Goal: Transaction & Acquisition: Book appointment/travel/reservation

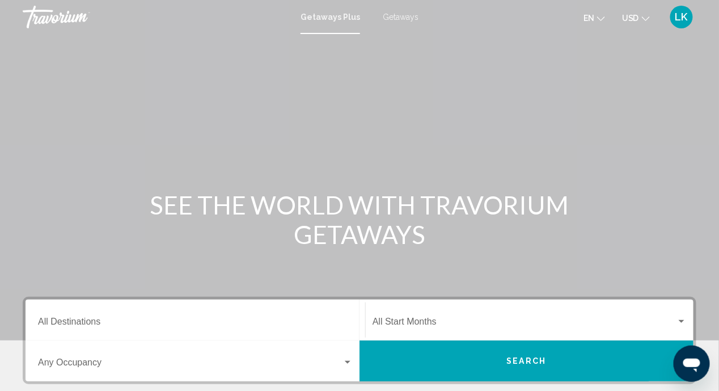
click at [404, 18] on span "Getaways" at bounding box center [401, 16] width 36 height 9
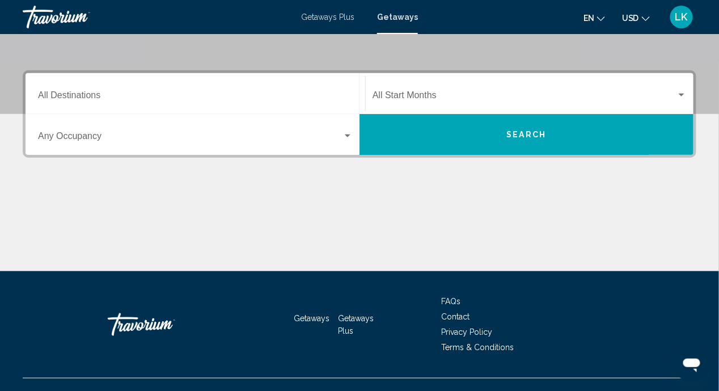
scroll to position [113, 0]
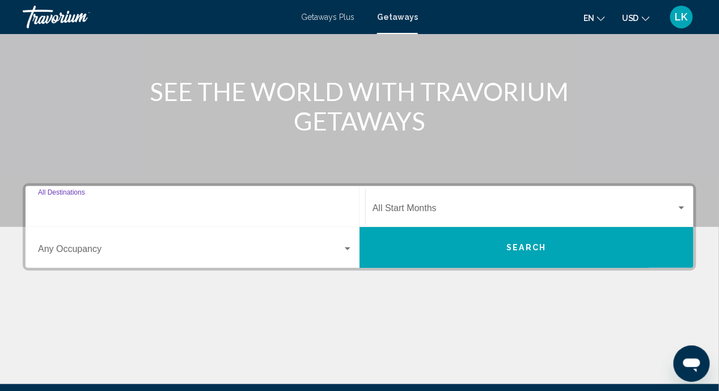
click at [51, 207] on input "Destination All Destinations" at bounding box center [195, 210] width 315 height 10
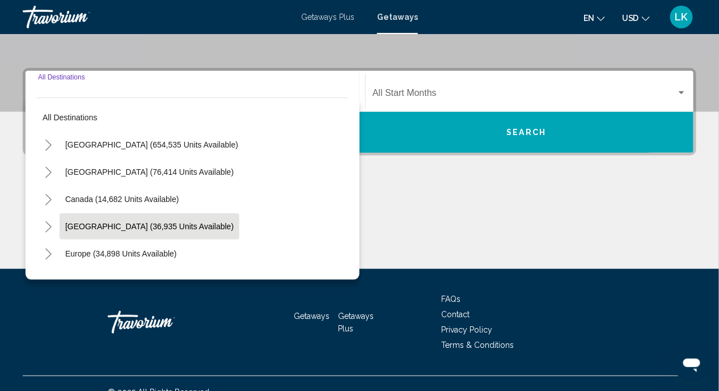
scroll to position [245, 0]
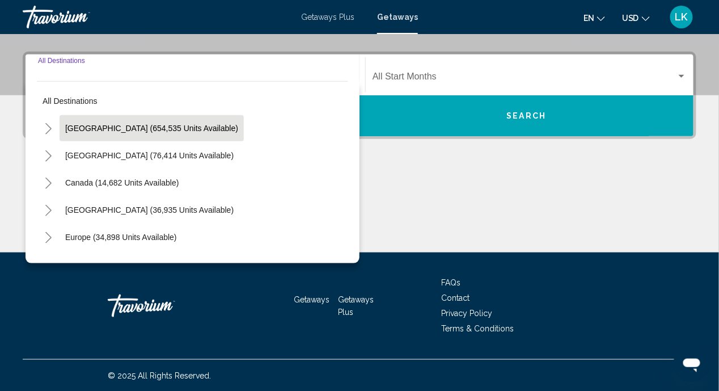
click at [102, 128] on span "[GEOGRAPHIC_DATA] (654,535 units available)" at bounding box center [151, 128] width 173 height 9
type input "**********"
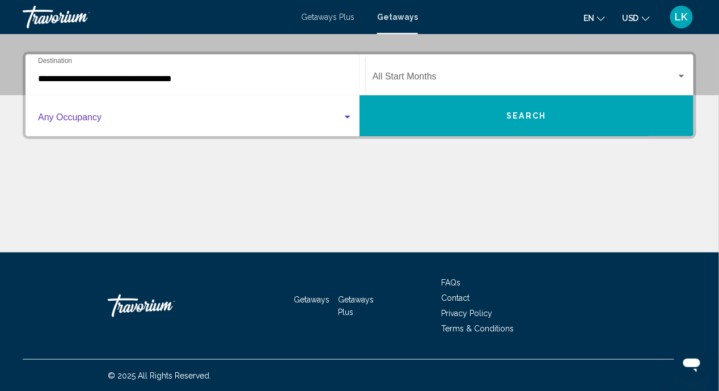
click at [348, 115] on div "Search widget" at bounding box center [348, 117] width 10 height 9
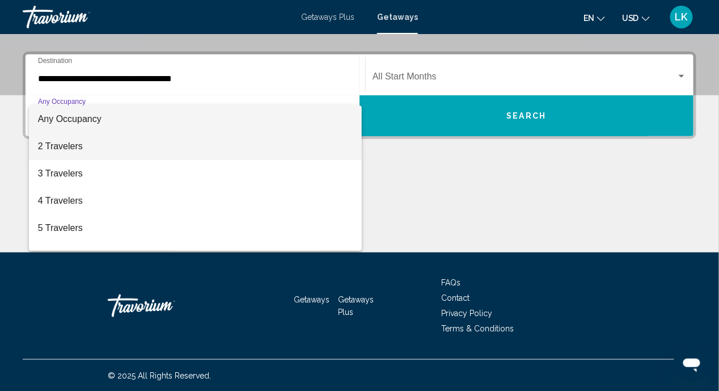
click at [70, 149] on span "2 Travelers" at bounding box center [195, 146] width 315 height 27
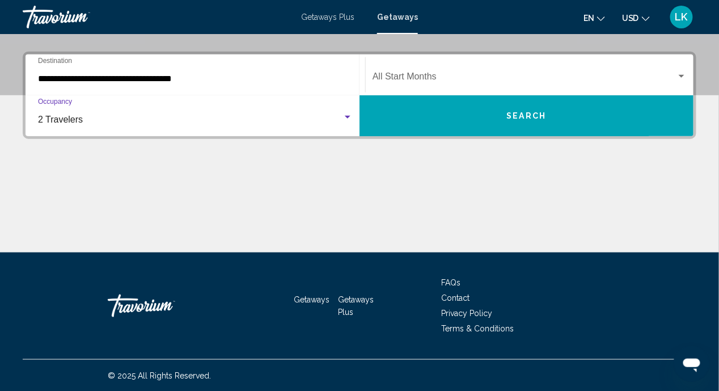
click at [434, 75] on span "Search widget" at bounding box center [525, 79] width 304 height 10
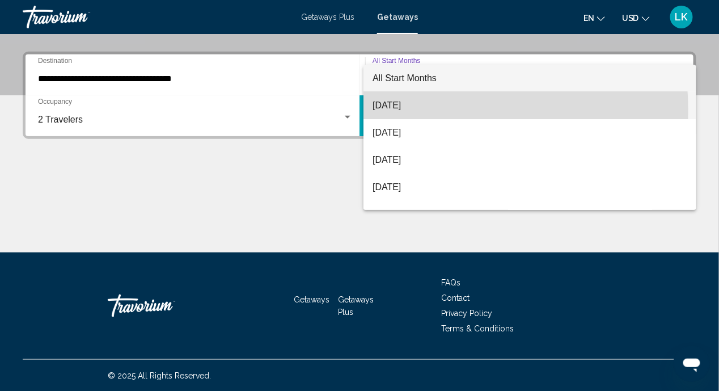
click at [416, 109] on span "[DATE]" at bounding box center [530, 105] width 315 height 27
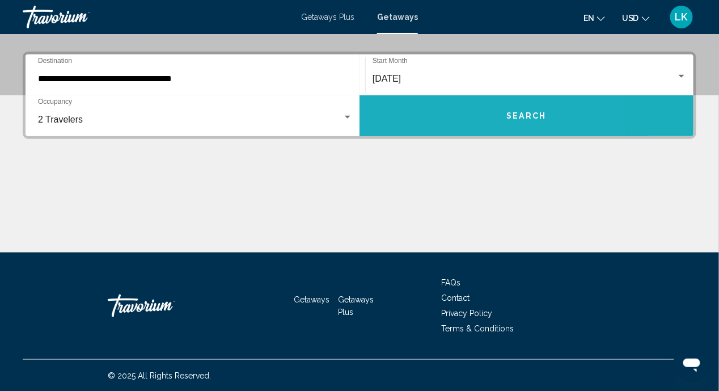
click at [444, 115] on button "Search" at bounding box center [527, 115] width 334 height 41
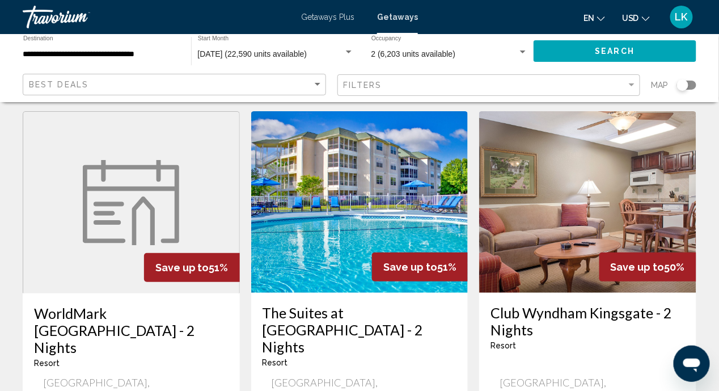
scroll to position [57, 0]
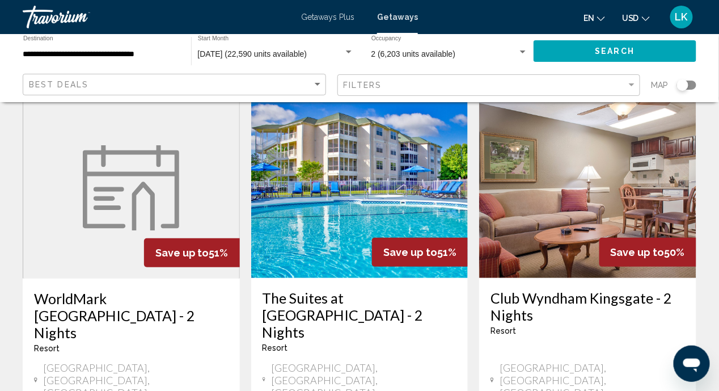
click at [609, 188] on img "Main content" at bounding box center [587, 186] width 217 height 181
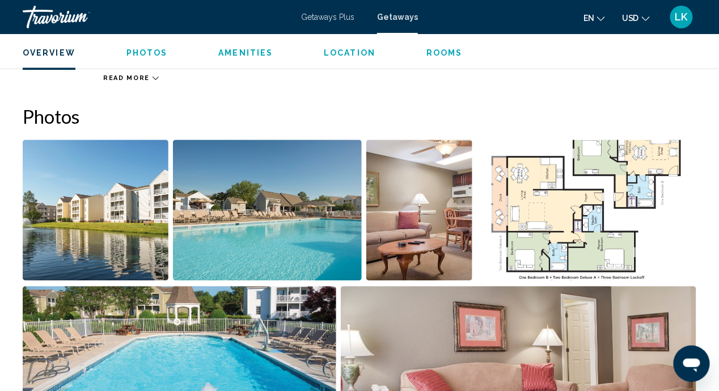
scroll to position [724, 0]
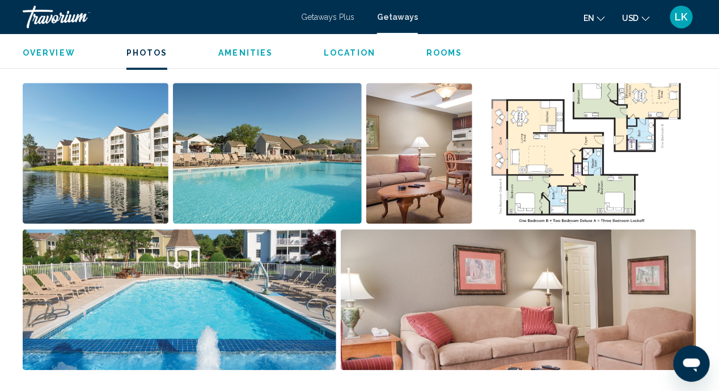
click at [56, 52] on span "Overview" at bounding box center [49, 52] width 53 height 9
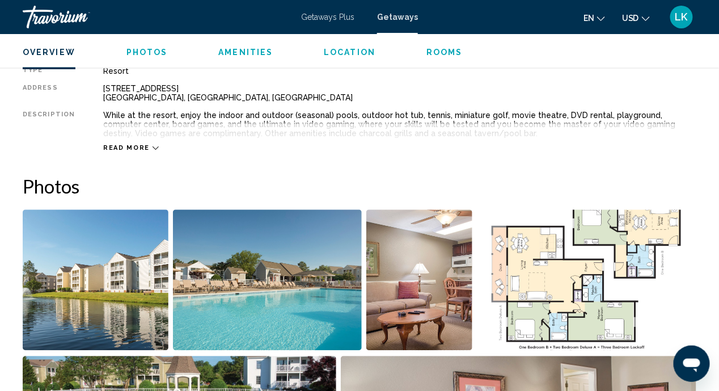
scroll to position [561, 0]
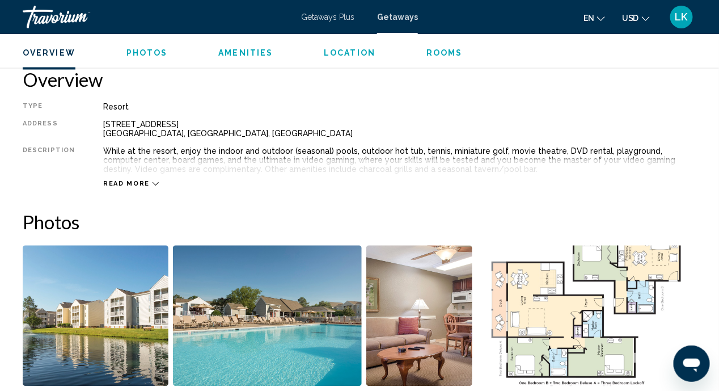
click at [142, 184] on span "Read more" at bounding box center [126, 183] width 47 height 7
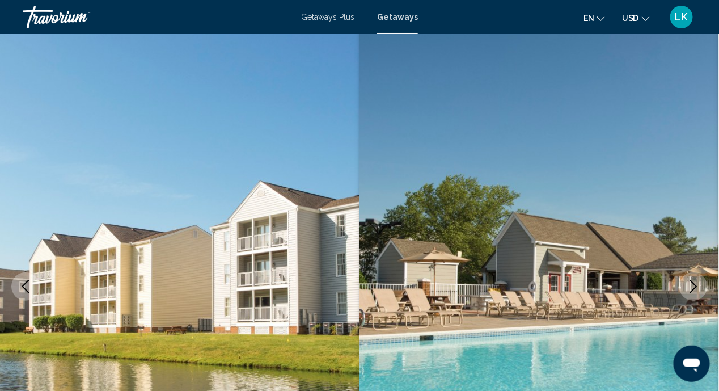
scroll to position [0, 0]
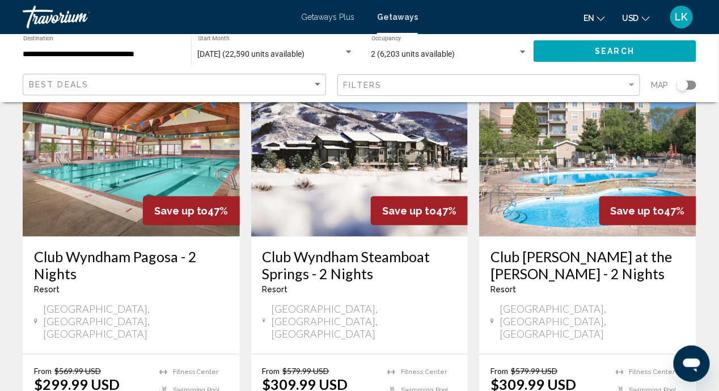
scroll to position [1418, 0]
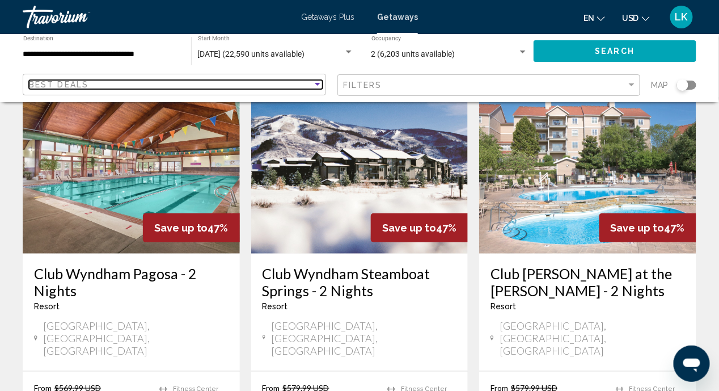
click at [318, 83] on div "Sort by" at bounding box center [318, 84] width 6 height 3
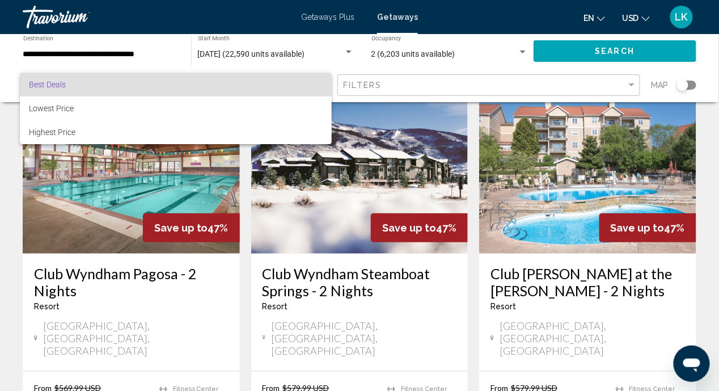
click at [635, 83] on div at bounding box center [359, 195] width 719 height 391
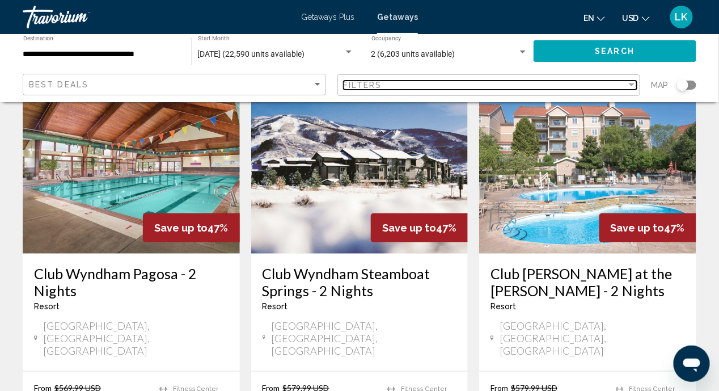
click at [632, 84] on div "Filter" at bounding box center [632, 84] width 6 height 3
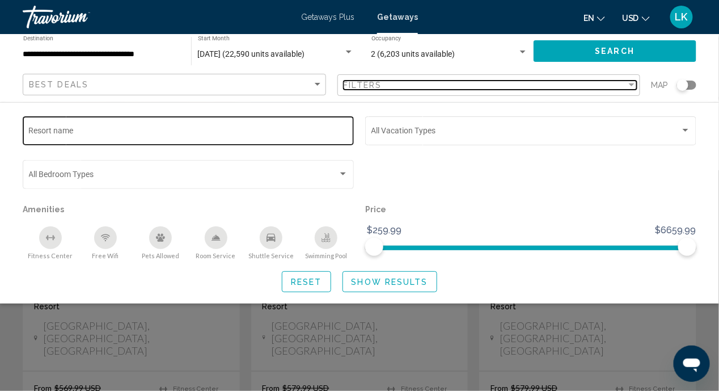
scroll to position [1361, 0]
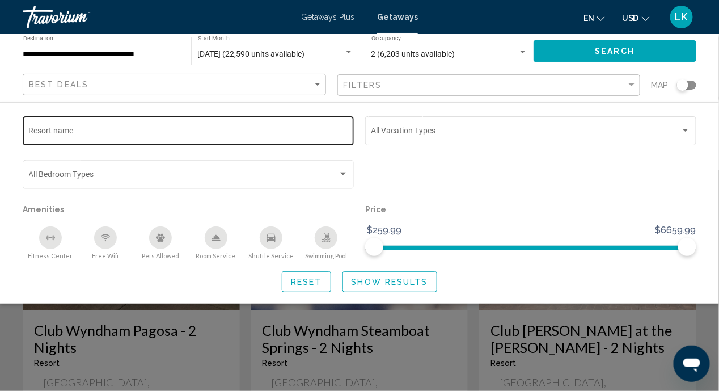
click at [108, 130] on input "Resort name" at bounding box center [188, 132] width 319 height 9
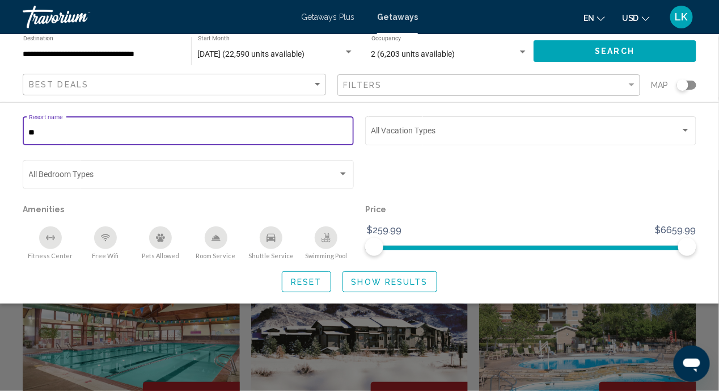
scroll to position [1248, 0]
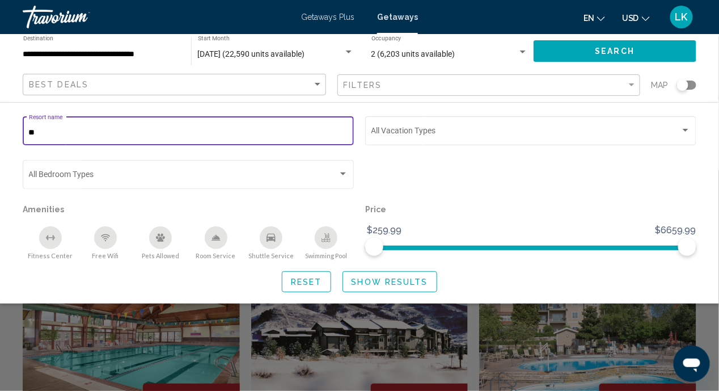
click at [47, 126] on div "** Resort name" at bounding box center [188, 129] width 319 height 31
type input "*"
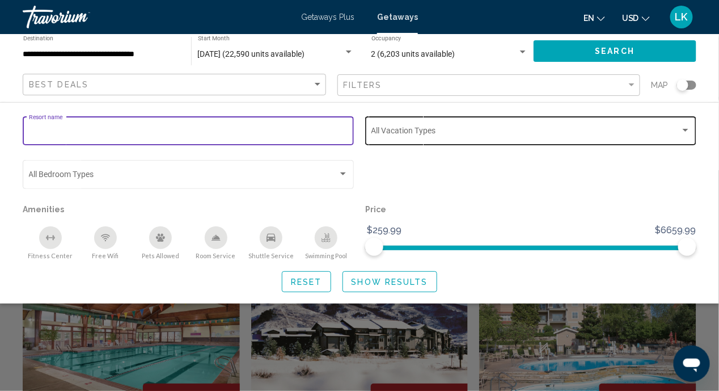
click at [686, 129] on div "Search widget" at bounding box center [685, 130] width 10 height 9
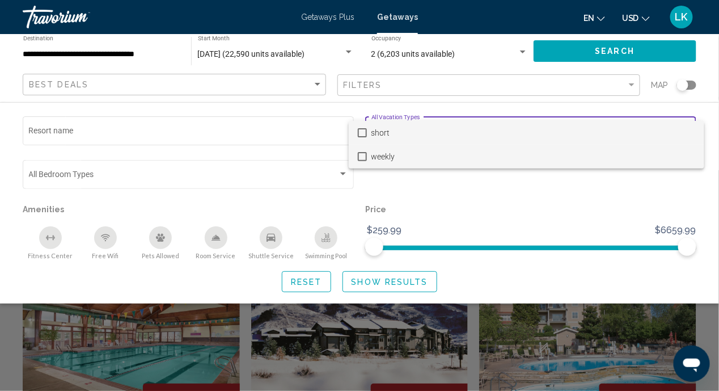
click at [381, 155] on span "weekly" at bounding box center [533, 157] width 324 height 24
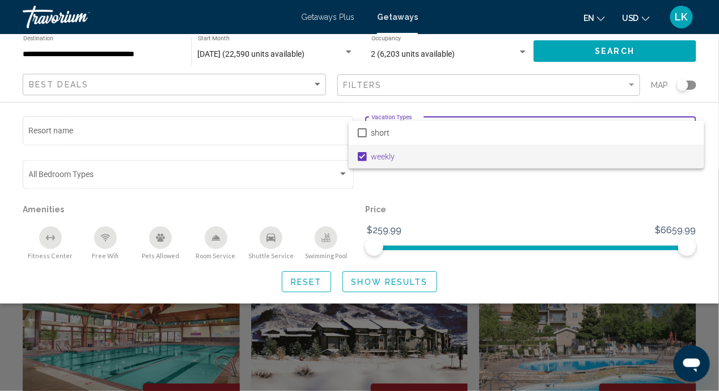
click at [442, 212] on div at bounding box center [359, 195] width 719 height 391
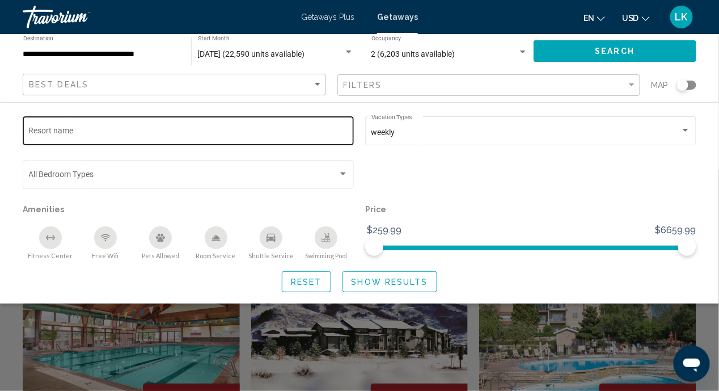
click at [113, 132] on input "Resort name" at bounding box center [188, 132] width 319 height 9
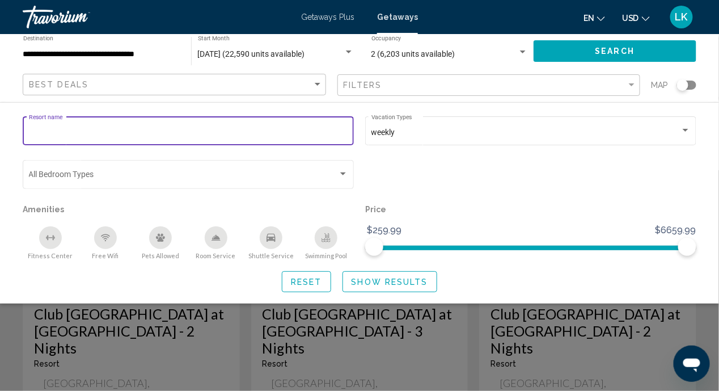
scroll to position [907, 0]
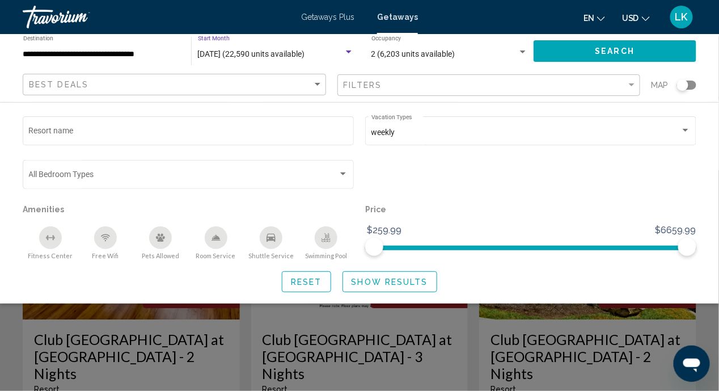
click at [348, 50] on div "Search widget" at bounding box center [349, 52] width 10 height 9
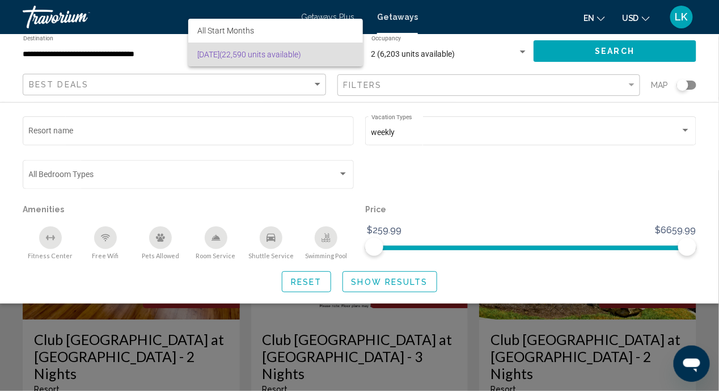
click at [435, 182] on div at bounding box center [359, 195] width 719 height 391
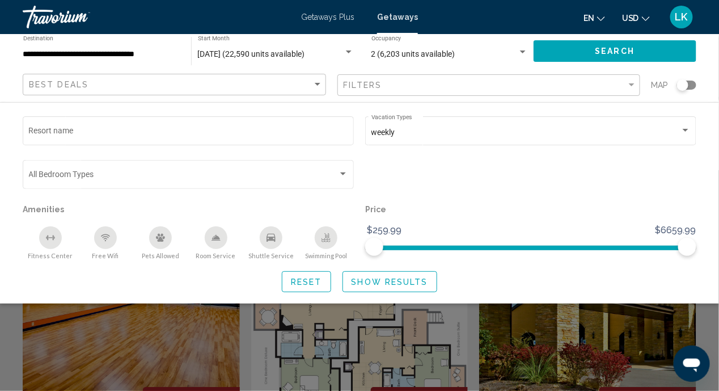
scroll to position [794, 0]
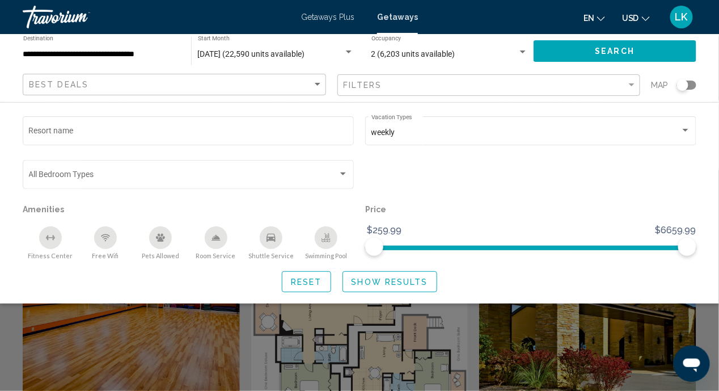
click at [404, 280] on span "Show Results" at bounding box center [390, 281] width 77 height 9
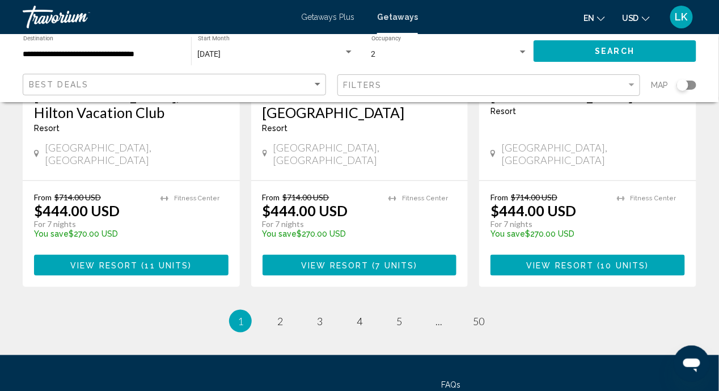
scroll to position [1542, 0]
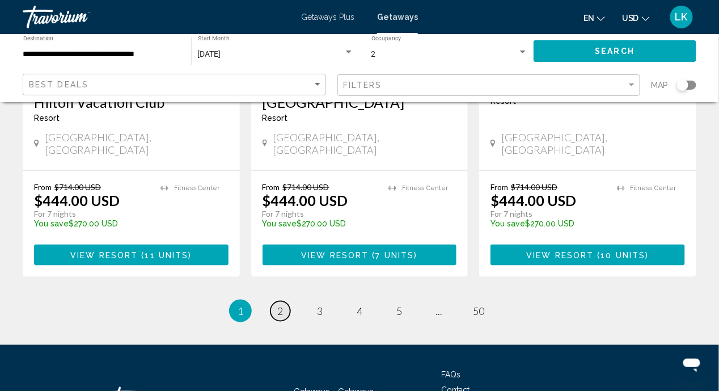
click at [280, 301] on link "page 2" at bounding box center [280, 311] width 20 height 20
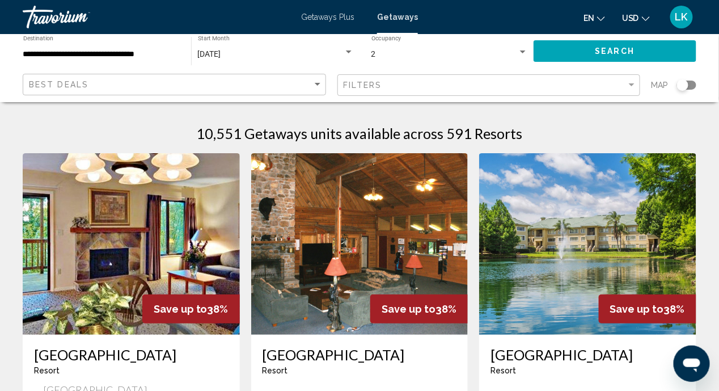
scroll to position [113, 0]
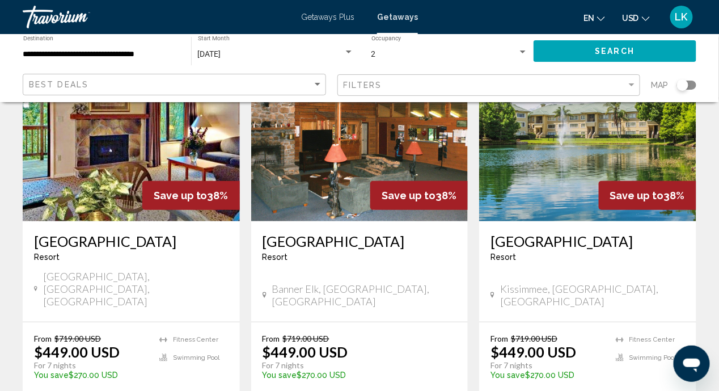
click at [551, 171] on img "Main content" at bounding box center [587, 130] width 217 height 181
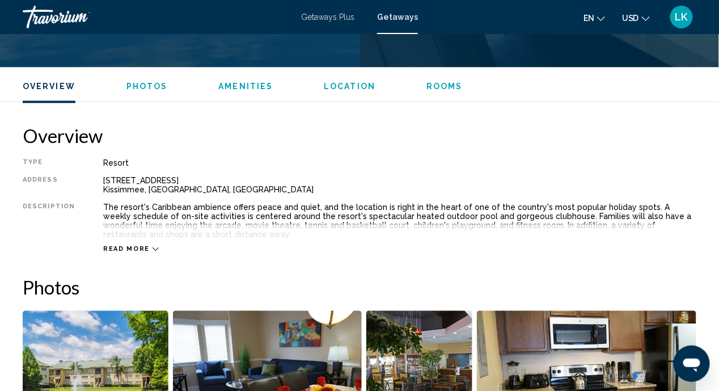
scroll to position [561, 0]
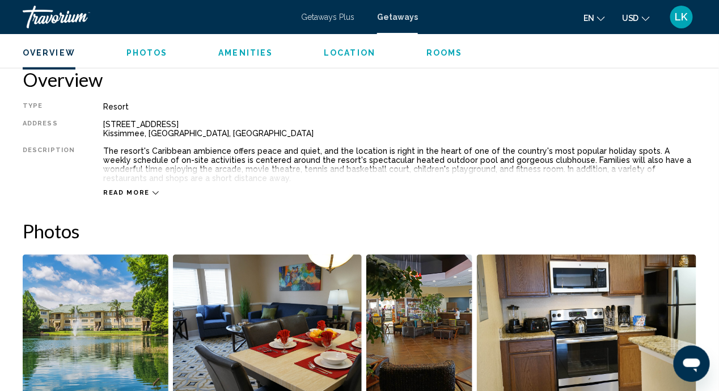
click at [153, 191] on icon "Main content" at bounding box center [156, 193] width 6 height 6
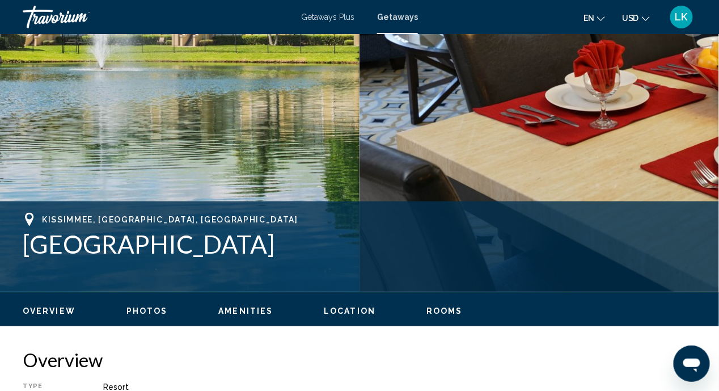
scroll to position [284, 0]
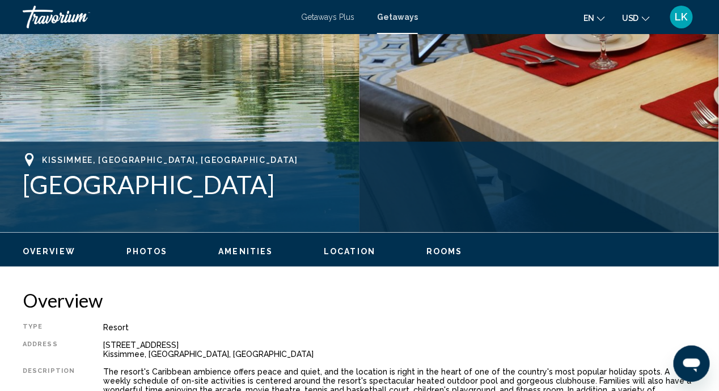
click at [151, 247] on span "Photos" at bounding box center [146, 251] width 41 height 9
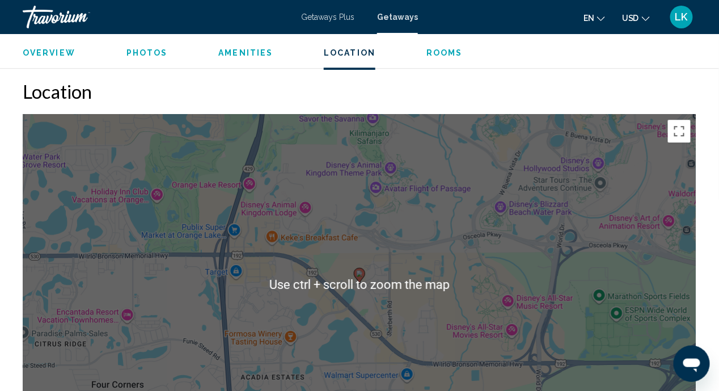
scroll to position [2131, 0]
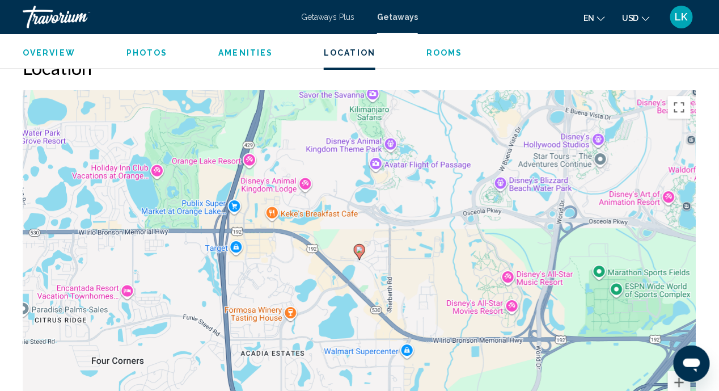
click at [360, 246] on image "Main content" at bounding box center [359, 249] width 7 height 7
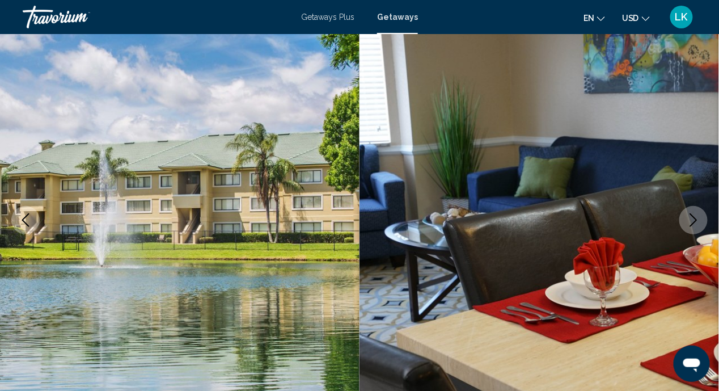
scroll to position [0, 0]
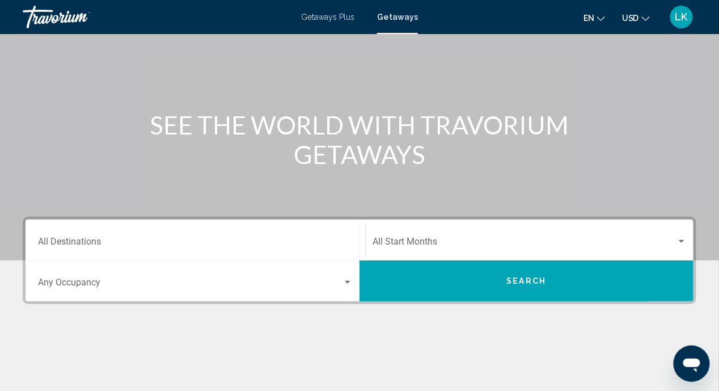
scroll to position [75, 0]
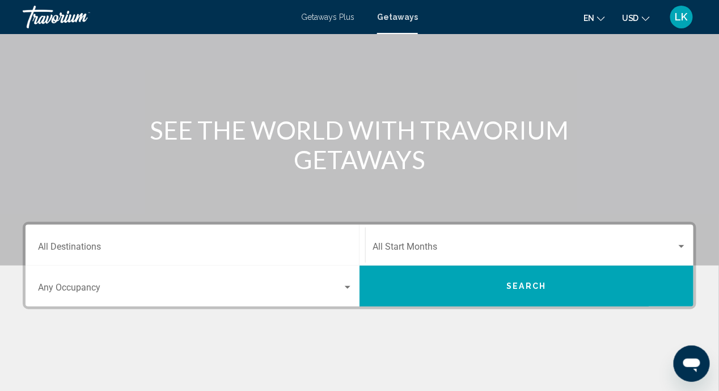
click at [96, 242] on div "Destination All Destinations" at bounding box center [195, 245] width 315 height 36
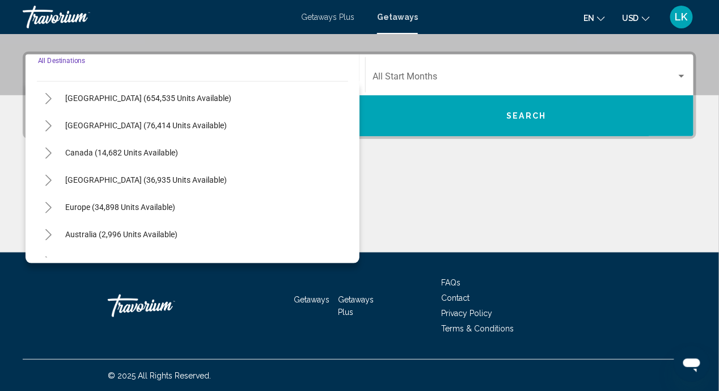
scroll to position [14, 0]
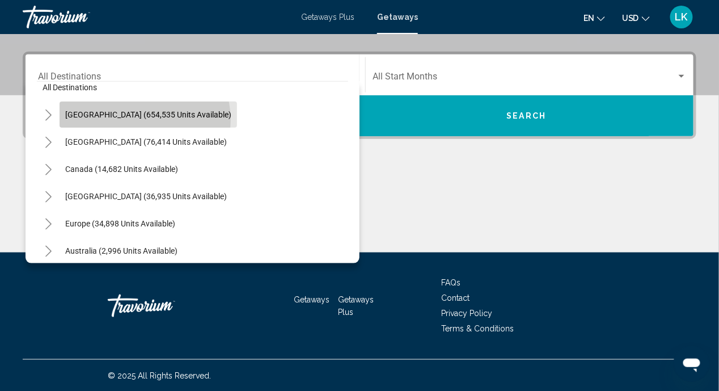
click at [144, 119] on span "[GEOGRAPHIC_DATA] (654,535 units available)" at bounding box center [148, 114] width 166 height 9
type input "**********"
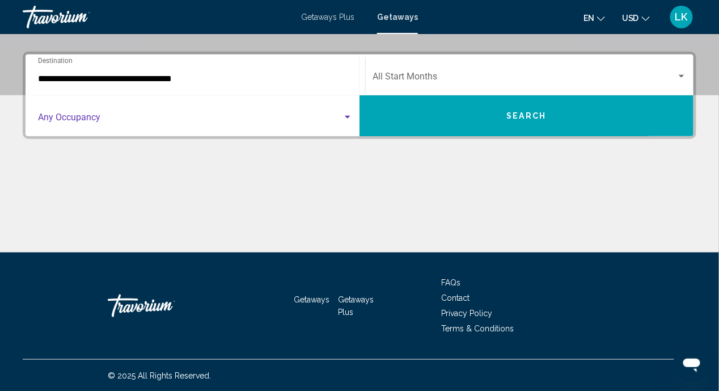
click at [89, 116] on span "Search widget" at bounding box center [190, 120] width 305 height 10
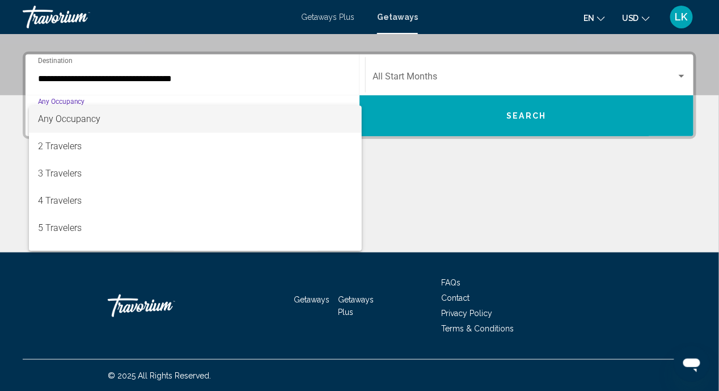
click at [437, 233] on div at bounding box center [359, 195] width 719 height 391
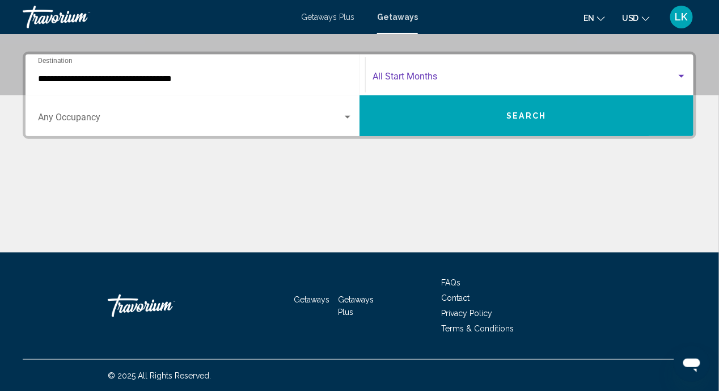
click at [684, 73] on div "Search widget" at bounding box center [682, 76] width 10 height 9
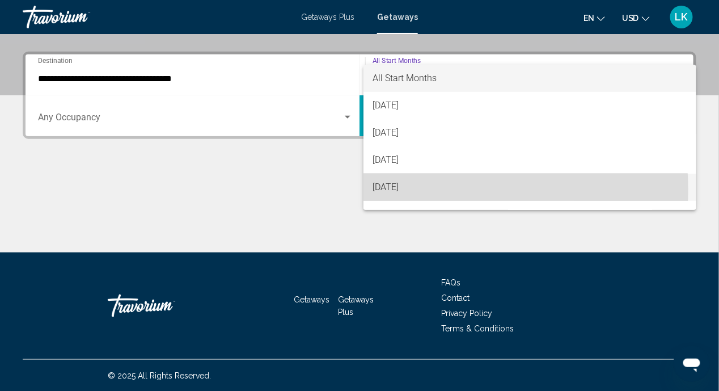
click at [415, 189] on span "[DATE]" at bounding box center [530, 187] width 315 height 27
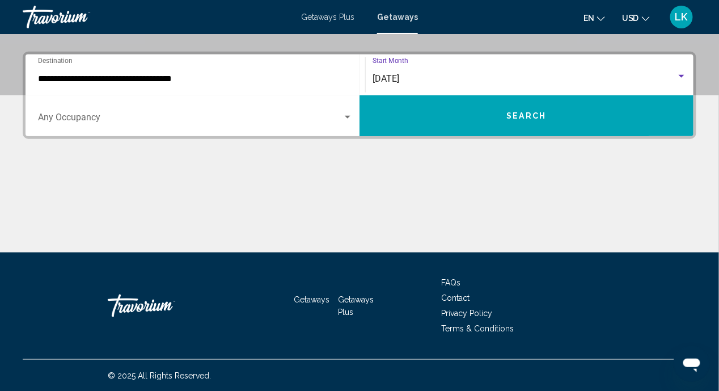
click at [681, 74] on div "Search widget" at bounding box center [682, 76] width 10 height 9
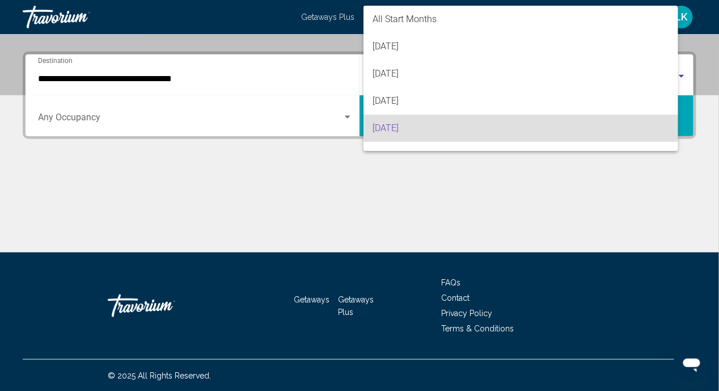
scroll to position [50, 0]
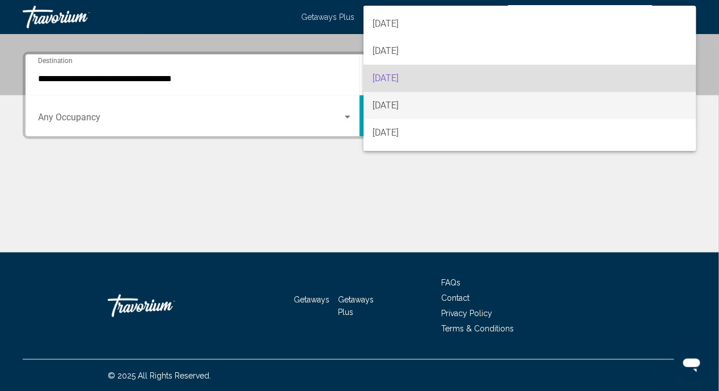
click at [412, 104] on span "[DATE]" at bounding box center [530, 105] width 315 height 27
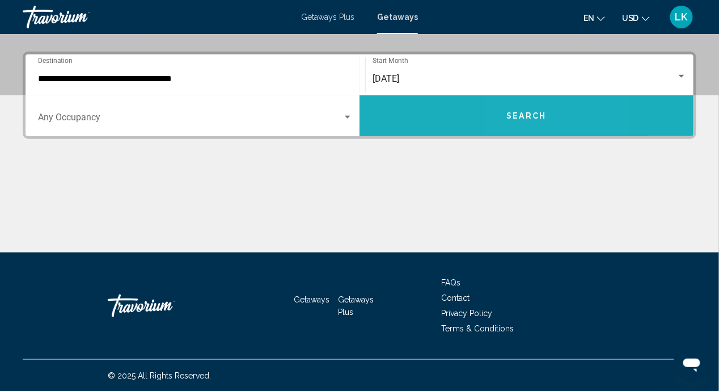
click at [518, 115] on span "Search" at bounding box center [527, 116] width 40 height 9
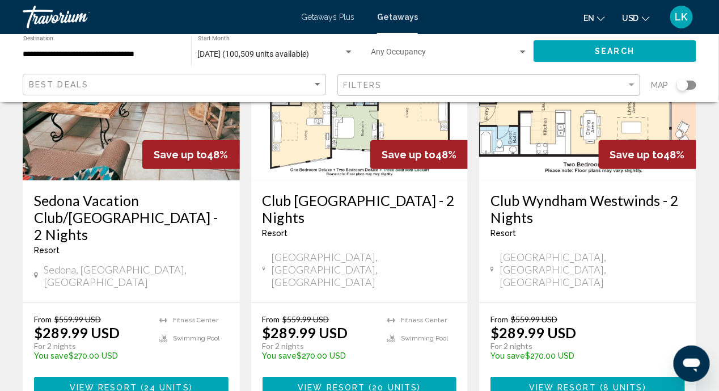
scroll to position [1559, 0]
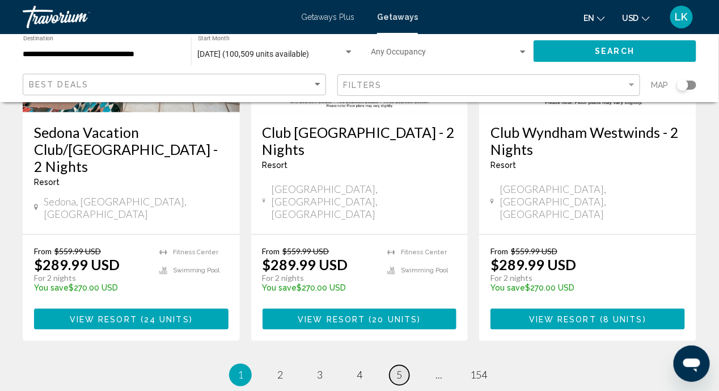
click at [402, 369] on span "5" at bounding box center [399, 375] width 6 height 12
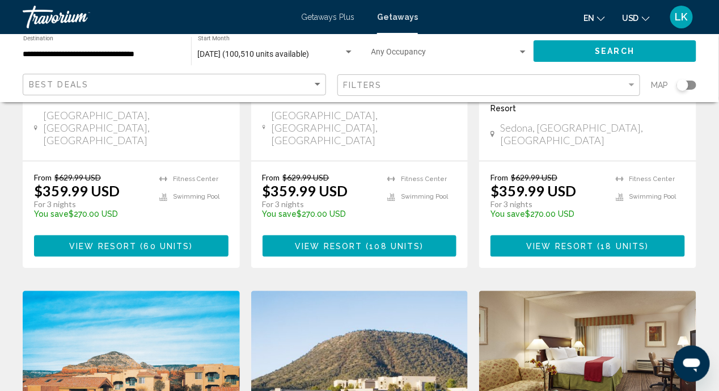
scroll to position [424, 0]
